Goal: Task Accomplishment & Management: Use online tool/utility

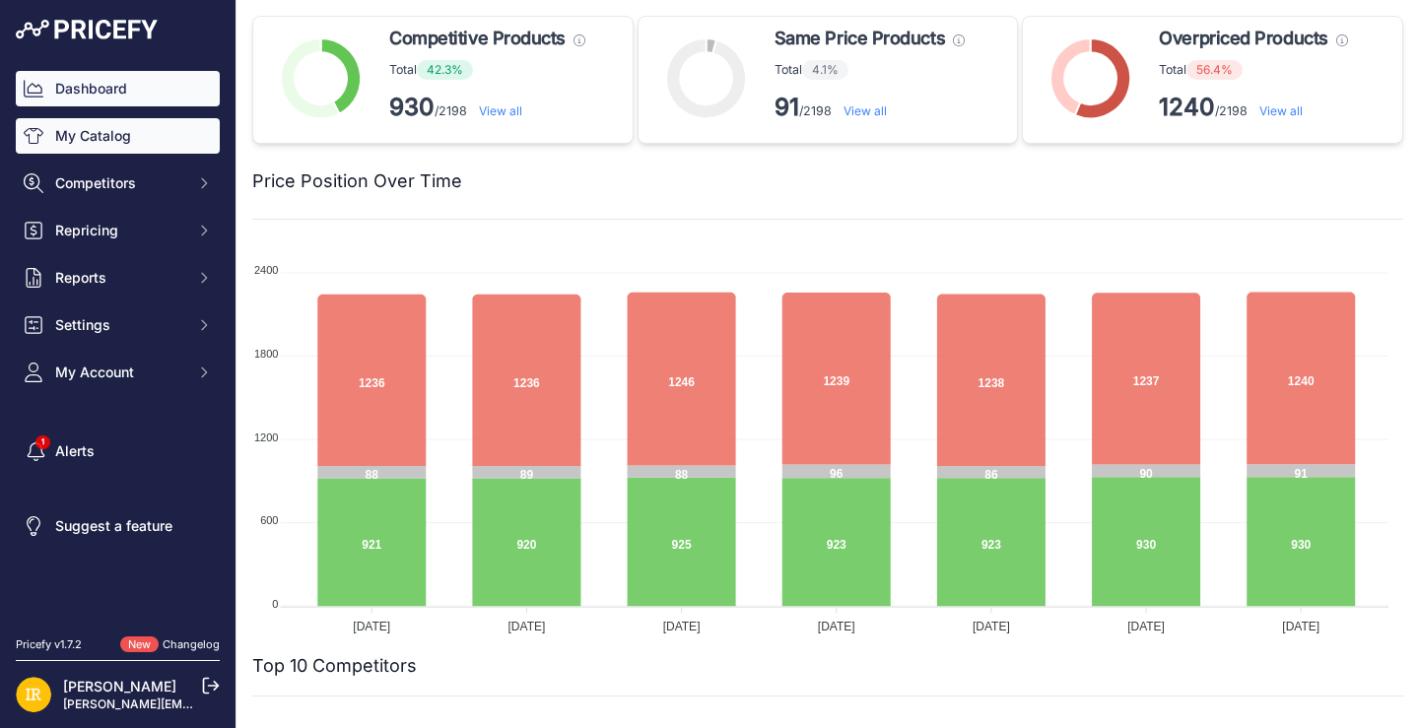
click at [121, 138] on link "My Catalog" at bounding box center [118, 135] width 204 height 35
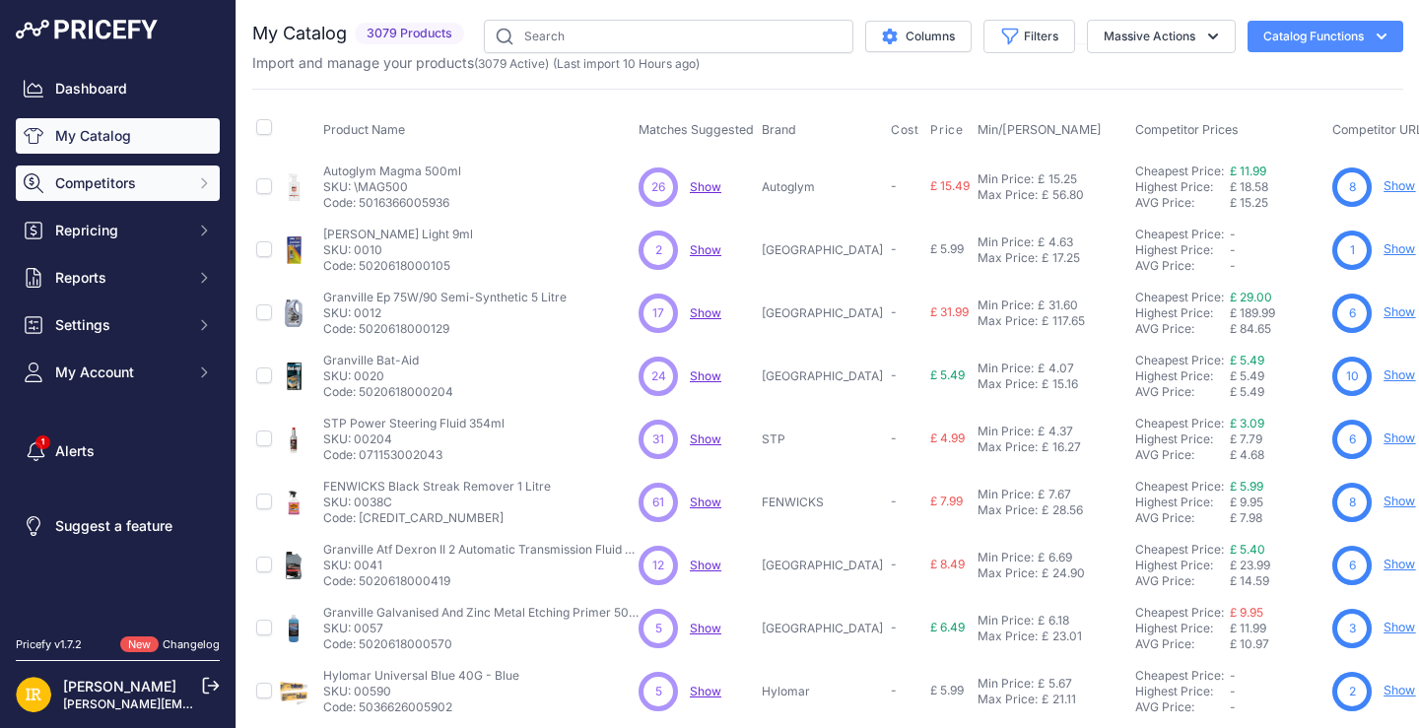
drag, startPoint x: 0, startPoint y: 0, endPoint x: 117, endPoint y: 180, distance: 215.1
click at [117, 180] on span "Competitors" at bounding box center [119, 183] width 129 height 20
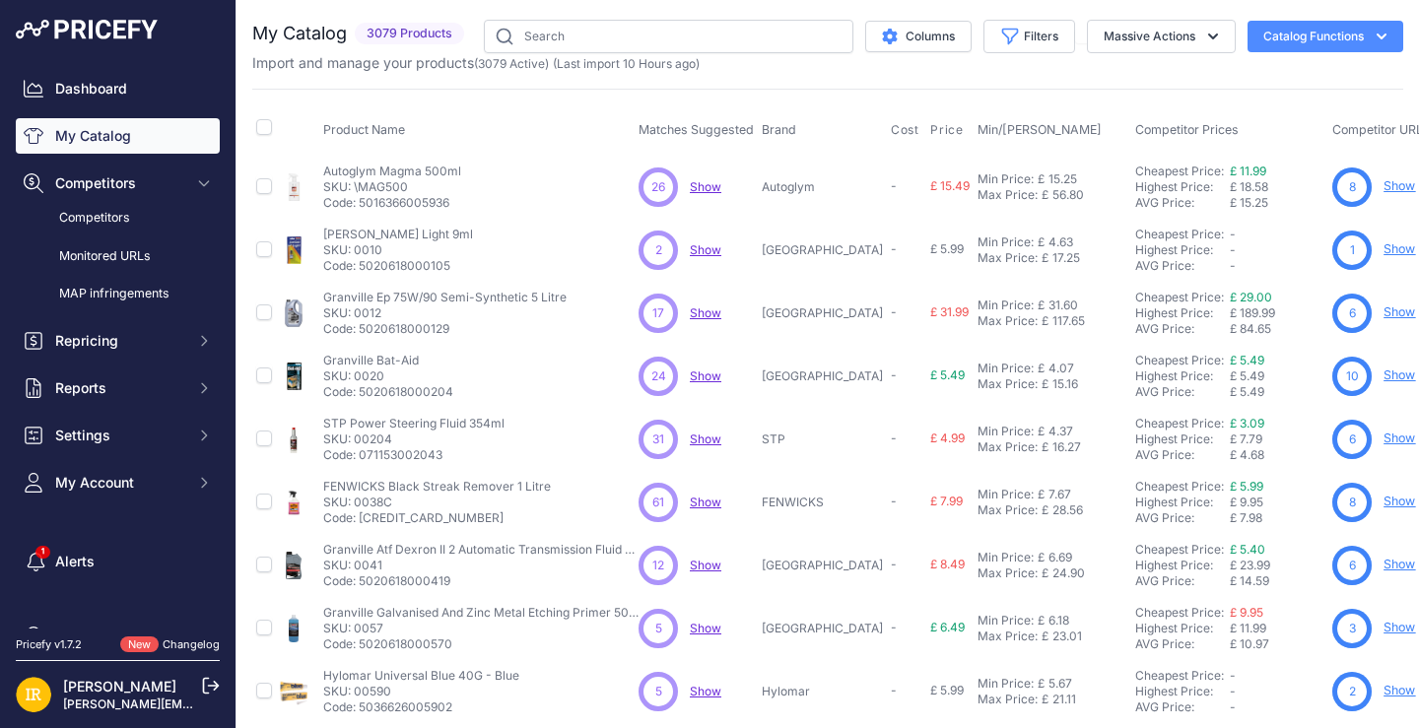
click at [1377, 34] on icon "button" at bounding box center [1382, 37] width 10 height 6
click at [1237, 77] on span "Import Additional Info" at bounding box center [1288, 78] width 120 height 16
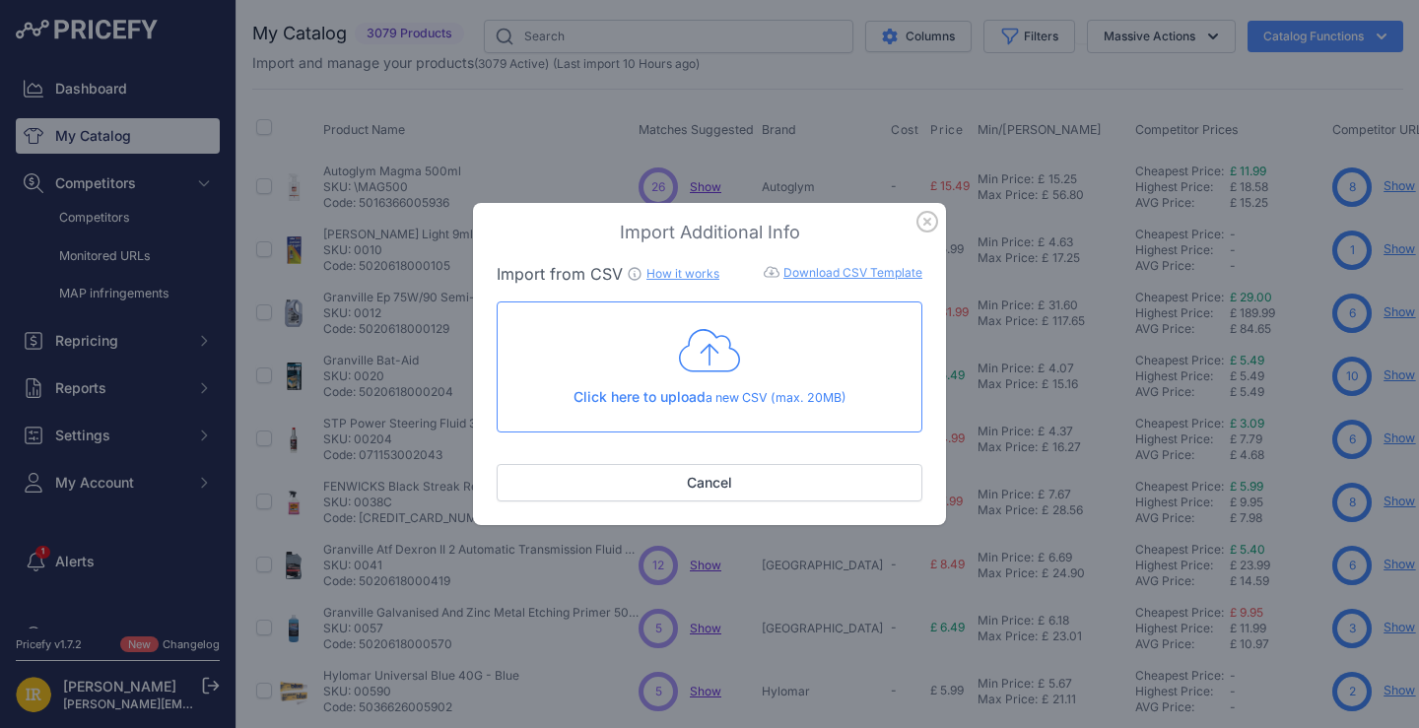
click at [825, 272] on link "Download CSV Template" at bounding box center [853, 272] width 139 height 15
click at [714, 357] on icon at bounding box center [709, 350] width 61 height 49
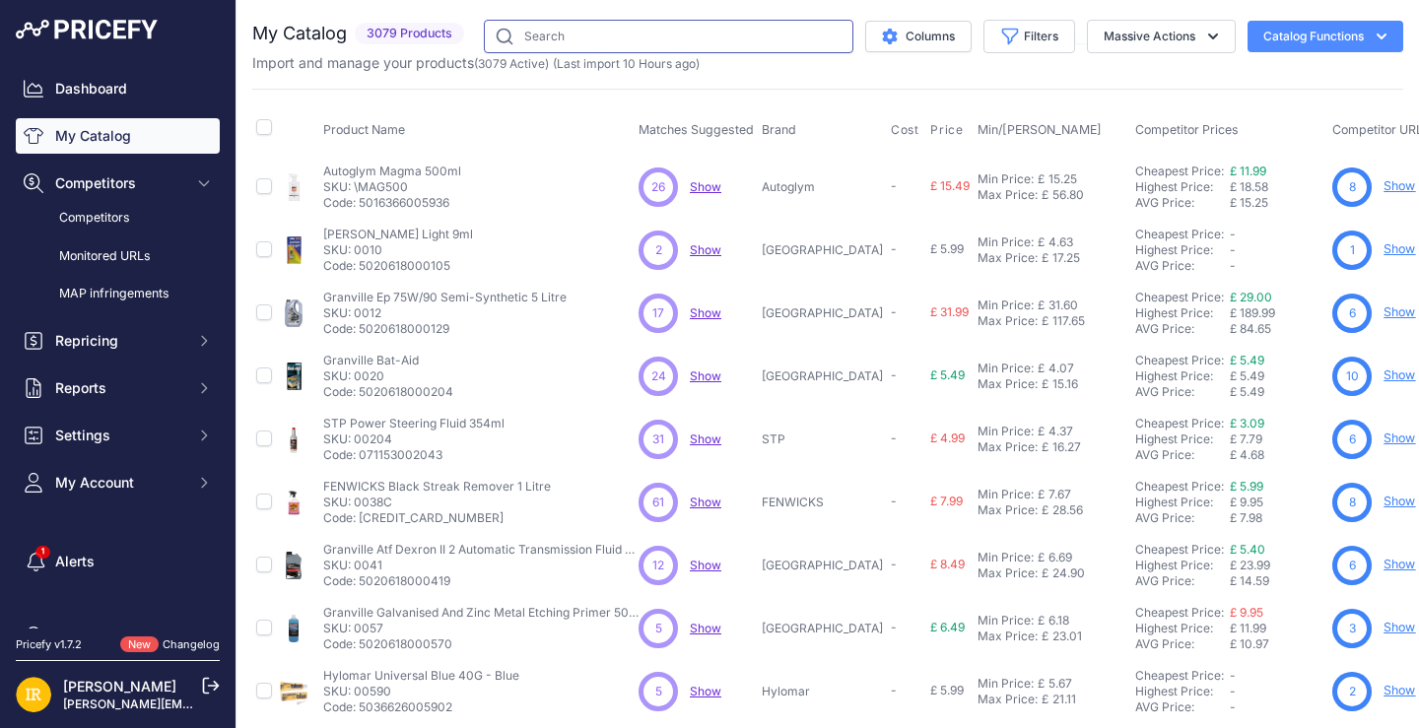
click at [592, 38] on input "text" at bounding box center [669, 37] width 370 height 34
paste input "UXCNP5"
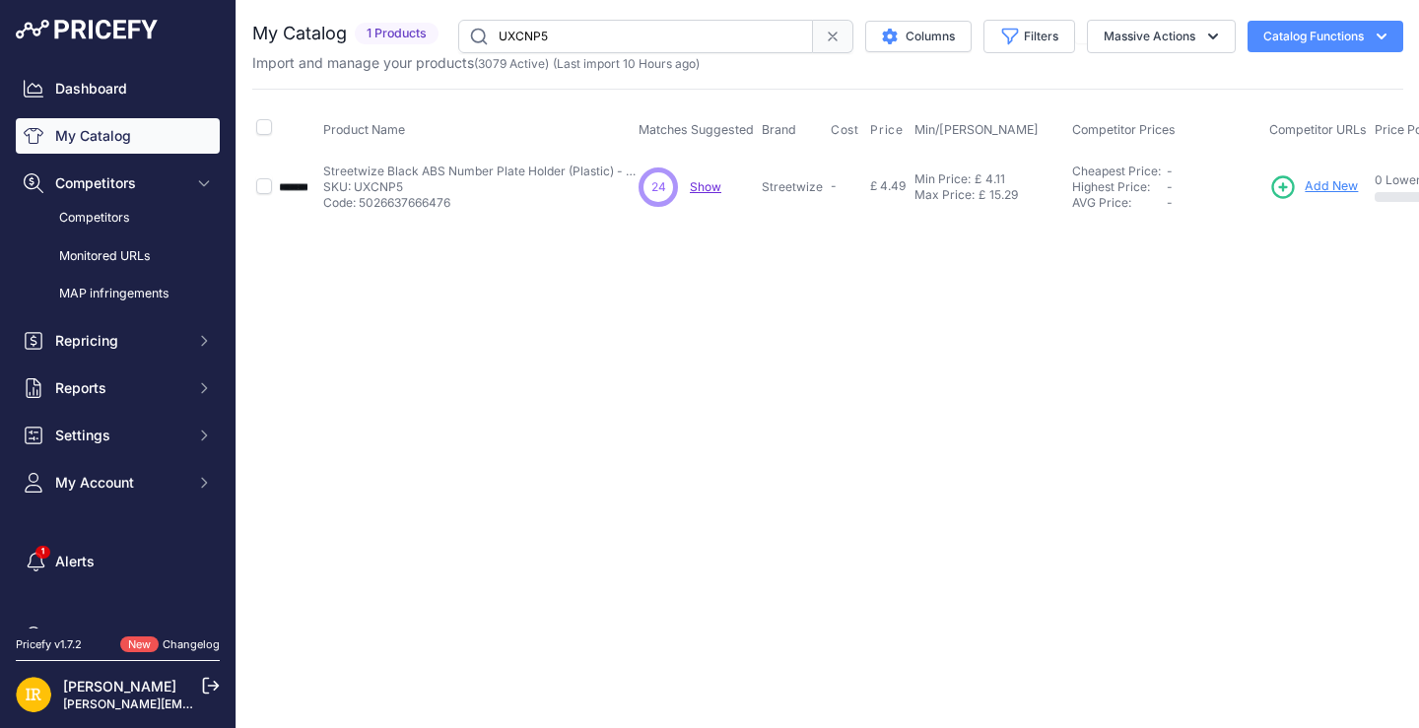
paste input "51780"
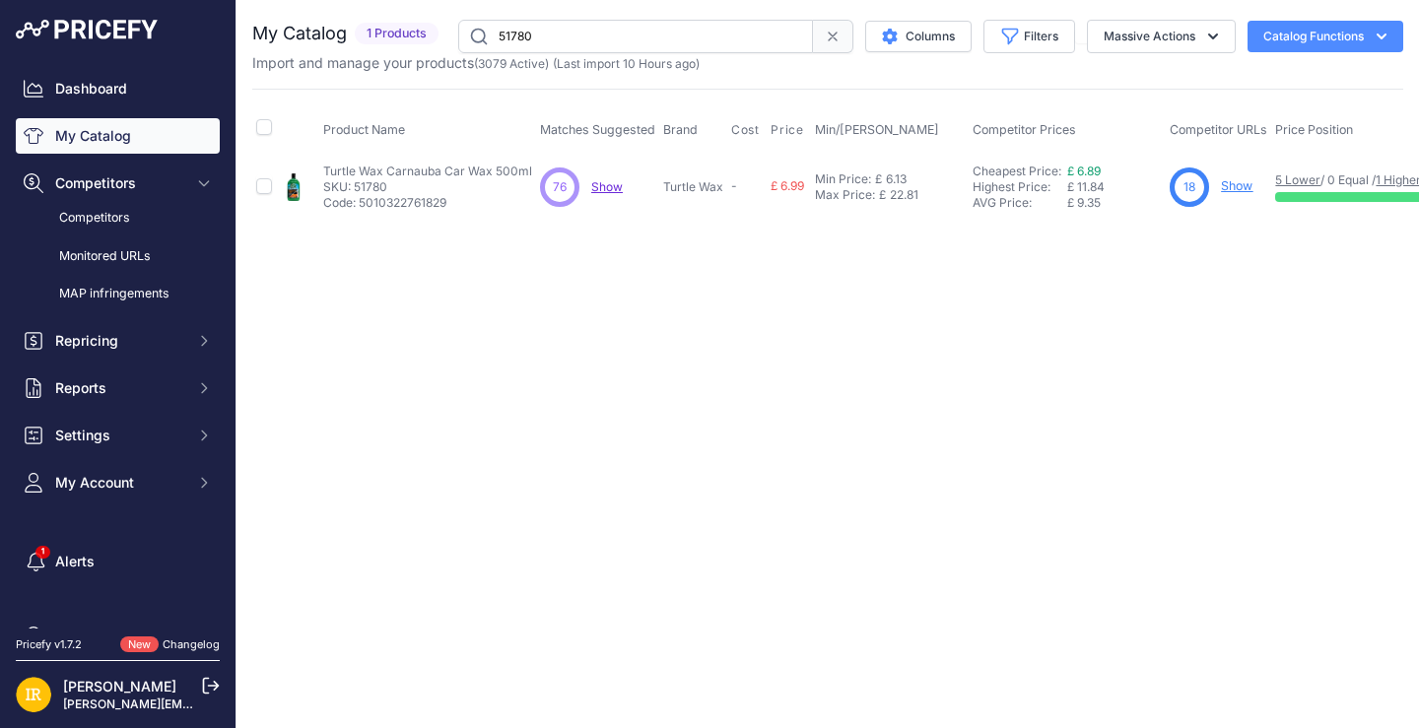
click at [619, 39] on input "51780" at bounding box center [635, 37] width 355 height 34
paste input "WWC005"
type input "WWC005"
